Goal: Browse casually

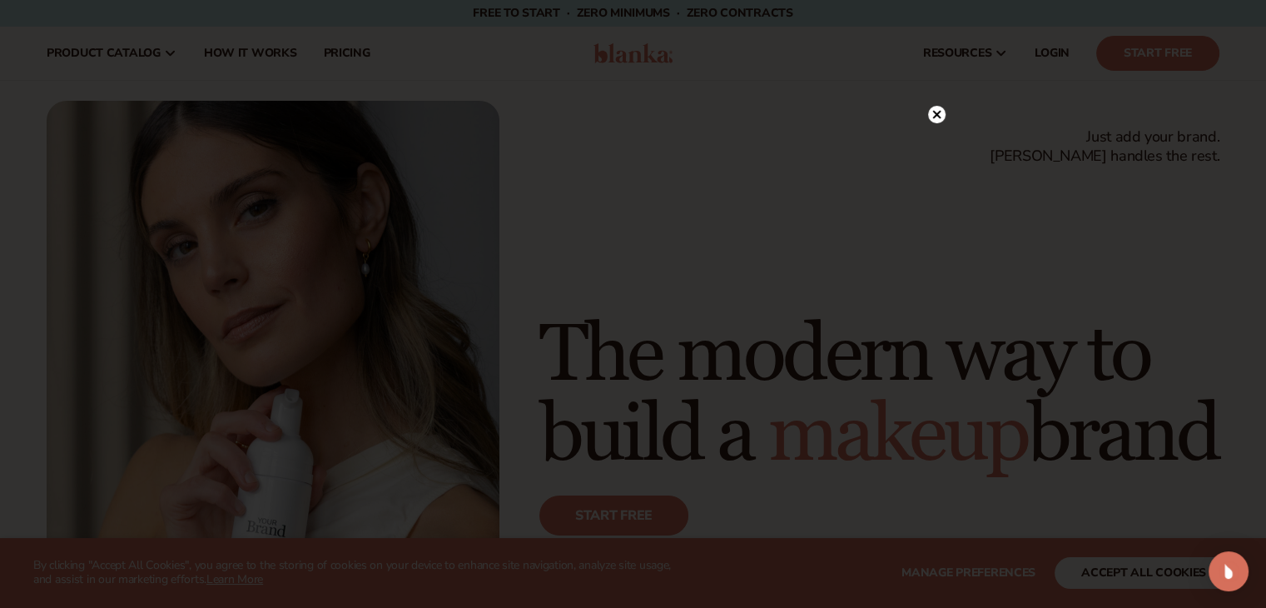
click at [939, 115] on circle at bounding box center [936, 114] width 17 height 17
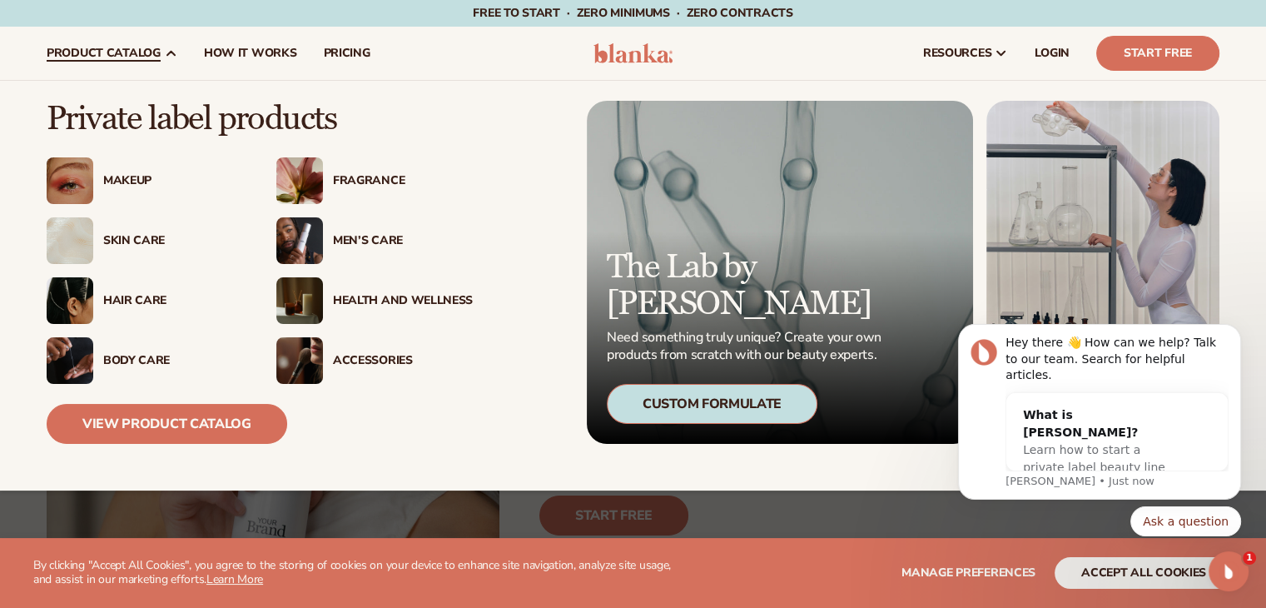
click at [396, 285] on div "Health And Wellness" at bounding box center [374, 300] width 196 height 47
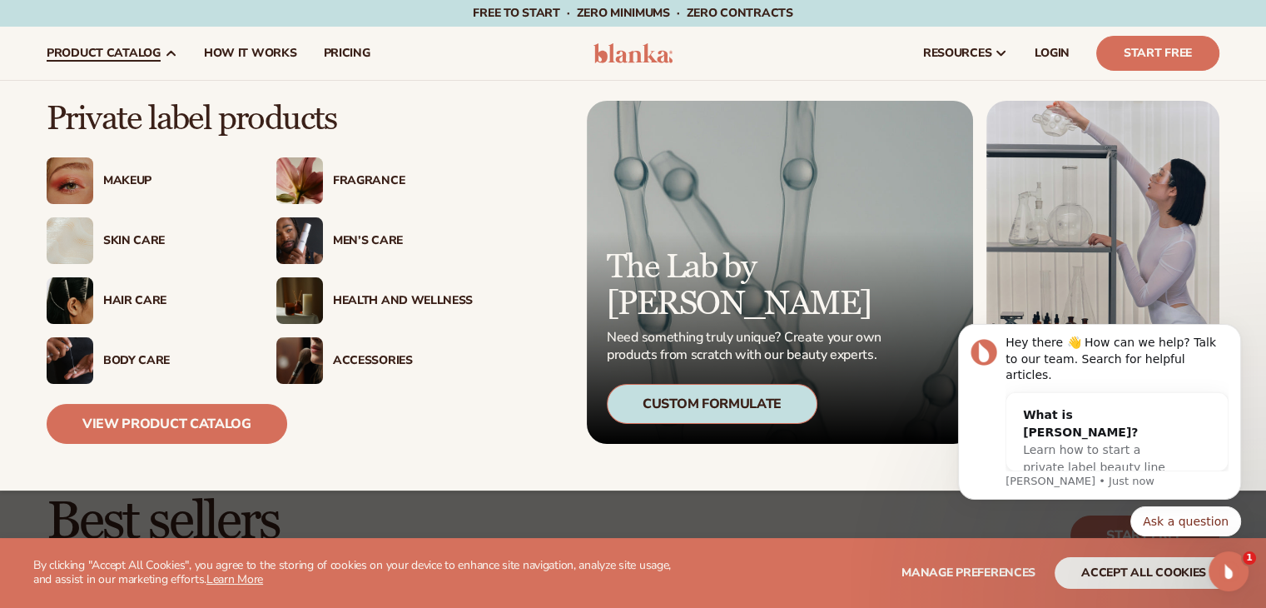
click at [107, 361] on div "Body Care" at bounding box center [173, 361] width 140 height 14
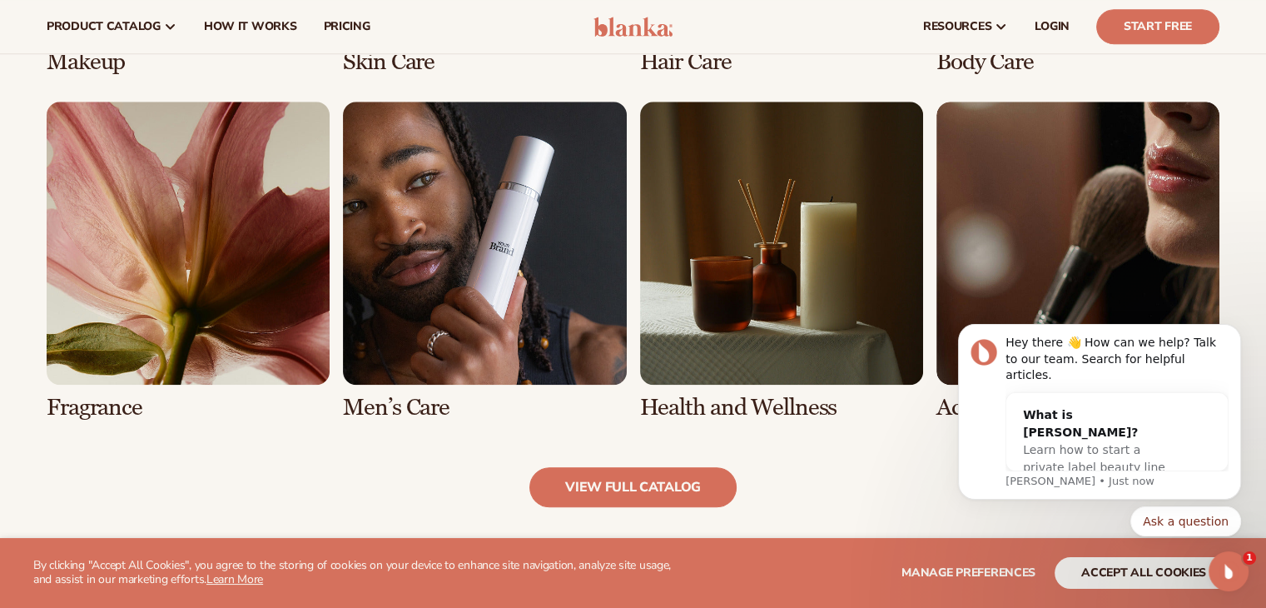
scroll to position [1491, 0]
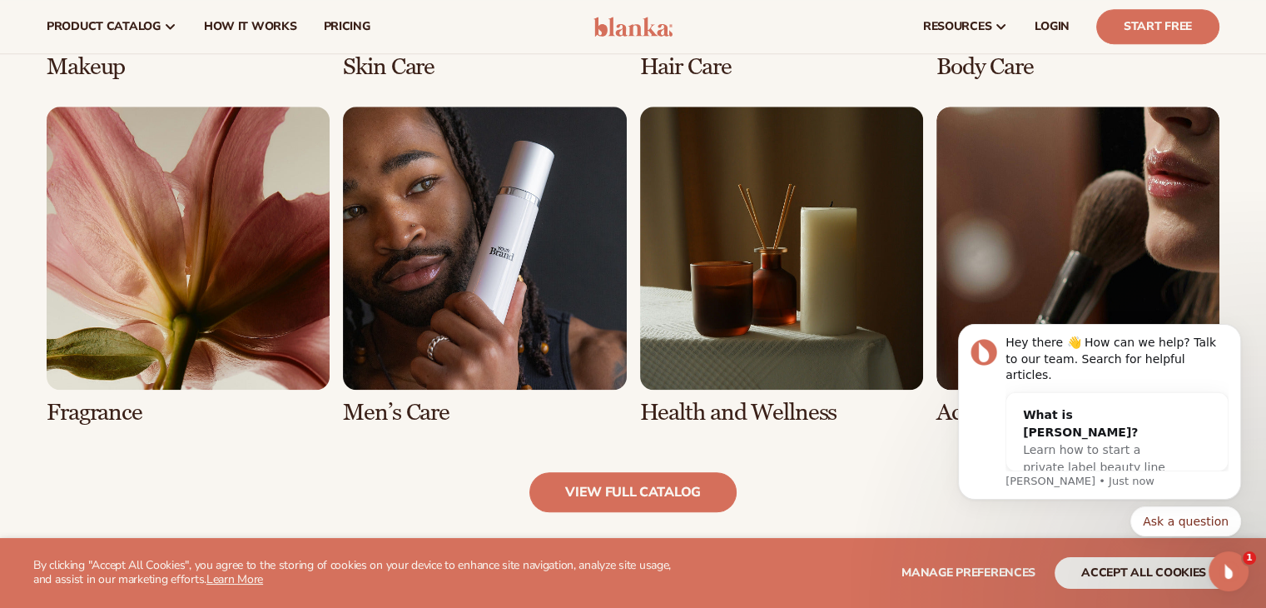
click at [852, 267] on link "7 / 8" at bounding box center [781, 266] width 283 height 319
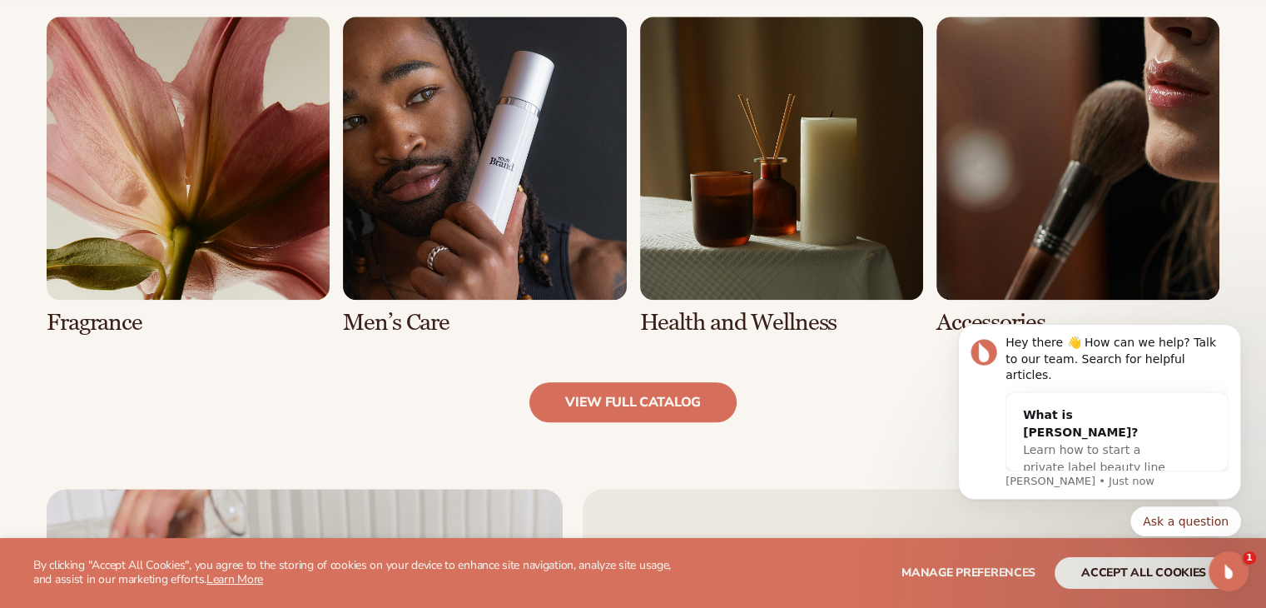
scroll to position [1664, 0]
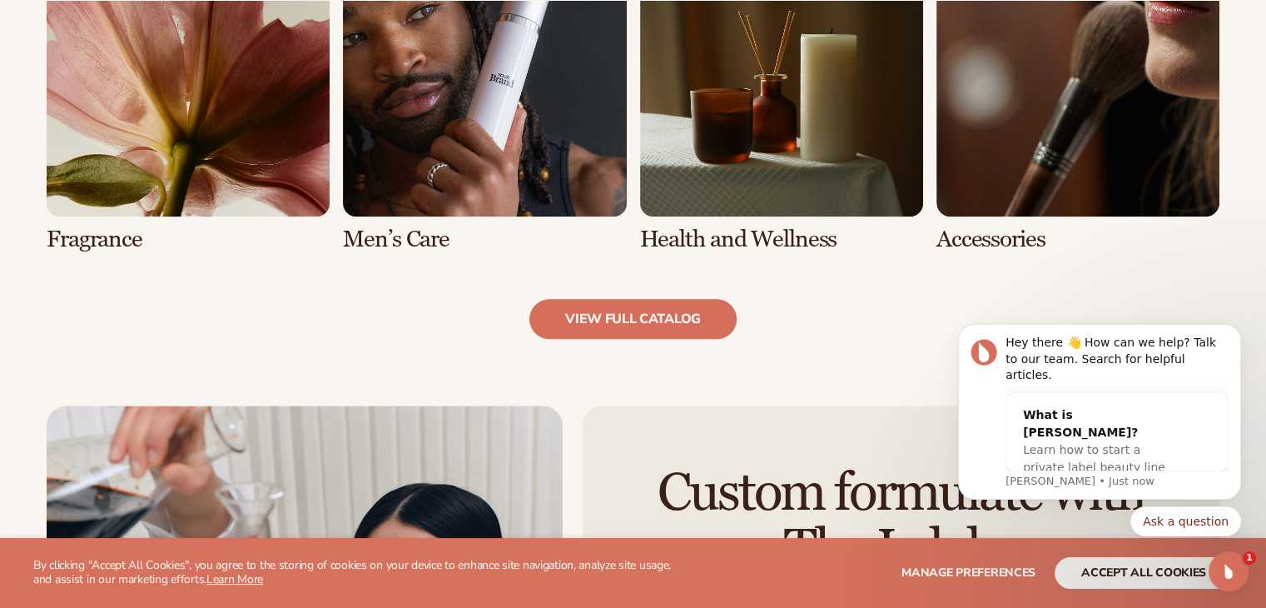
click at [783, 112] on link "7 / 8" at bounding box center [781, 92] width 283 height 319
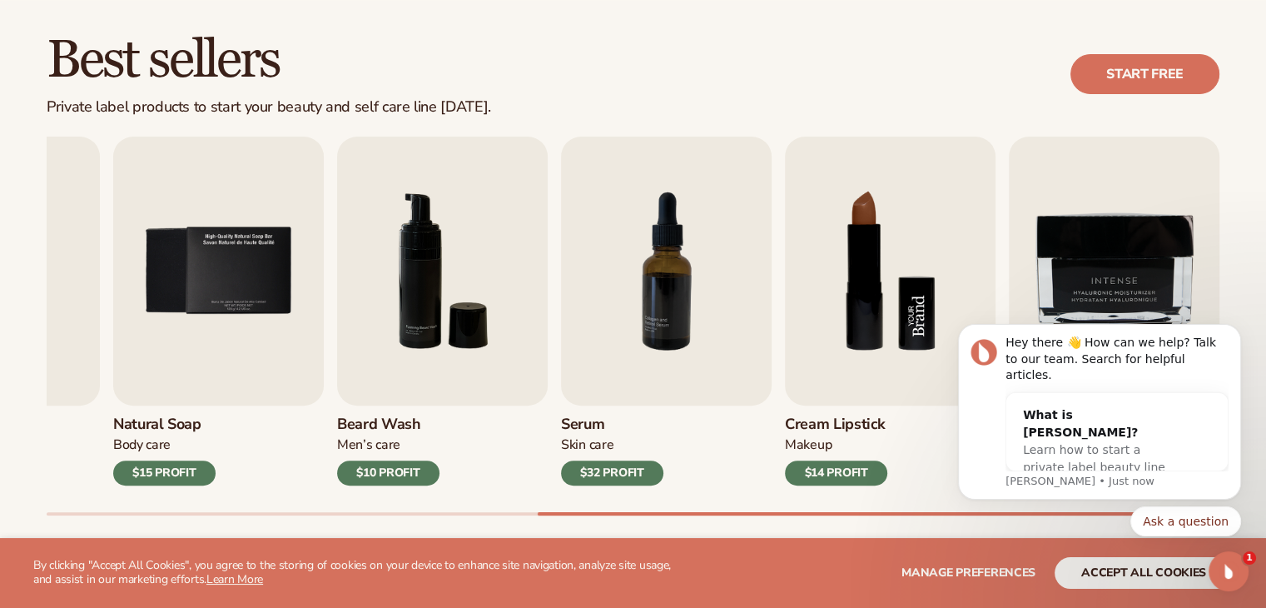
scroll to position [499, 0]
